Goal: Task Accomplishment & Management: Manage account settings

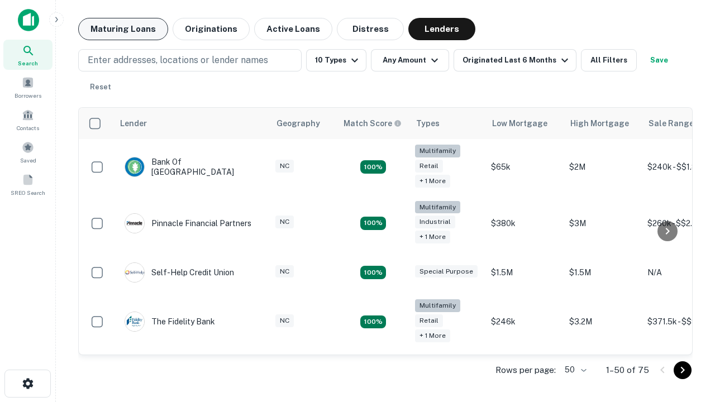
click at [123, 29] on button "Maturing Loans" at bounding box center [123, 29] width 90 height 22
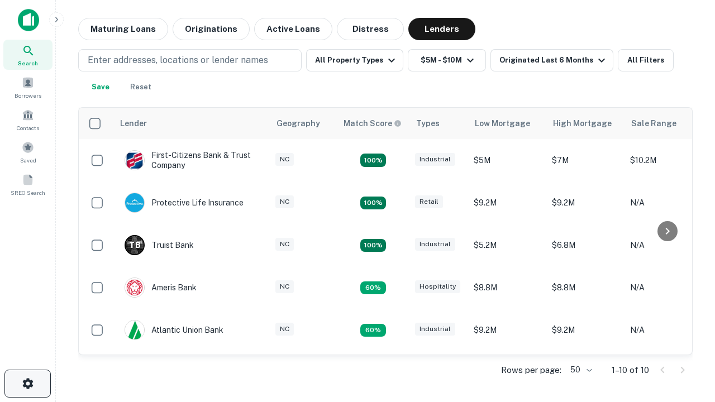
click at [27, 384] on icon "button" at bounding box center [27, 383] width 13 height 13
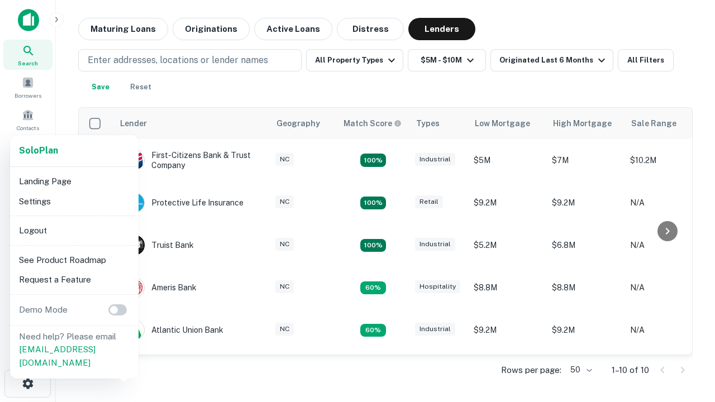
click at [74, 230] on li "Logout" at bounding box center [74, 231] width 119 height 20
